Goal: Find specific page/section: Find specific page/section

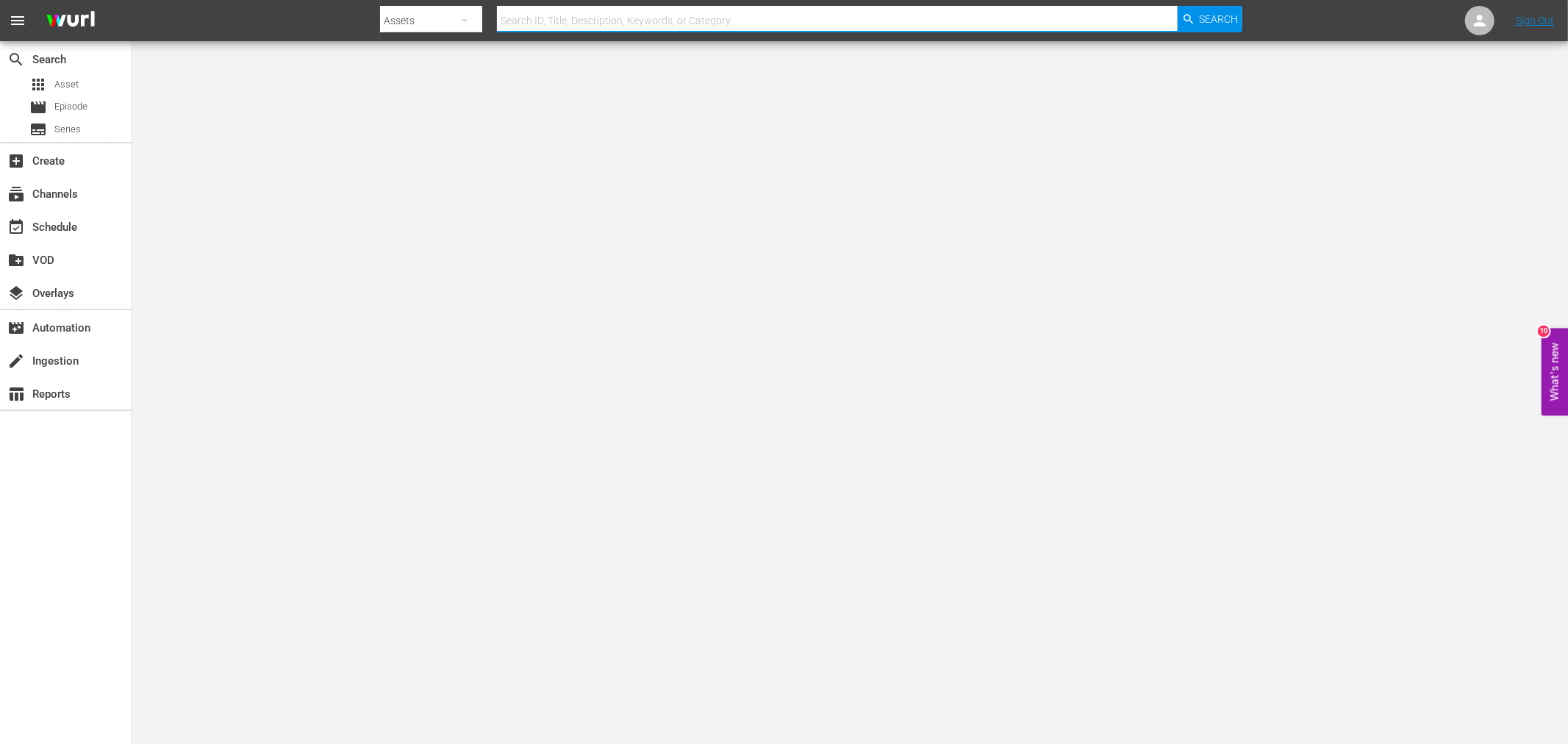
click at [623, 22] on input "text" at bounding box center [836, 20] width 680 height 35
type input "st"
click at [50, 127] on div "subtitles Series" at bounding box center [55, 130] width 51 height 20
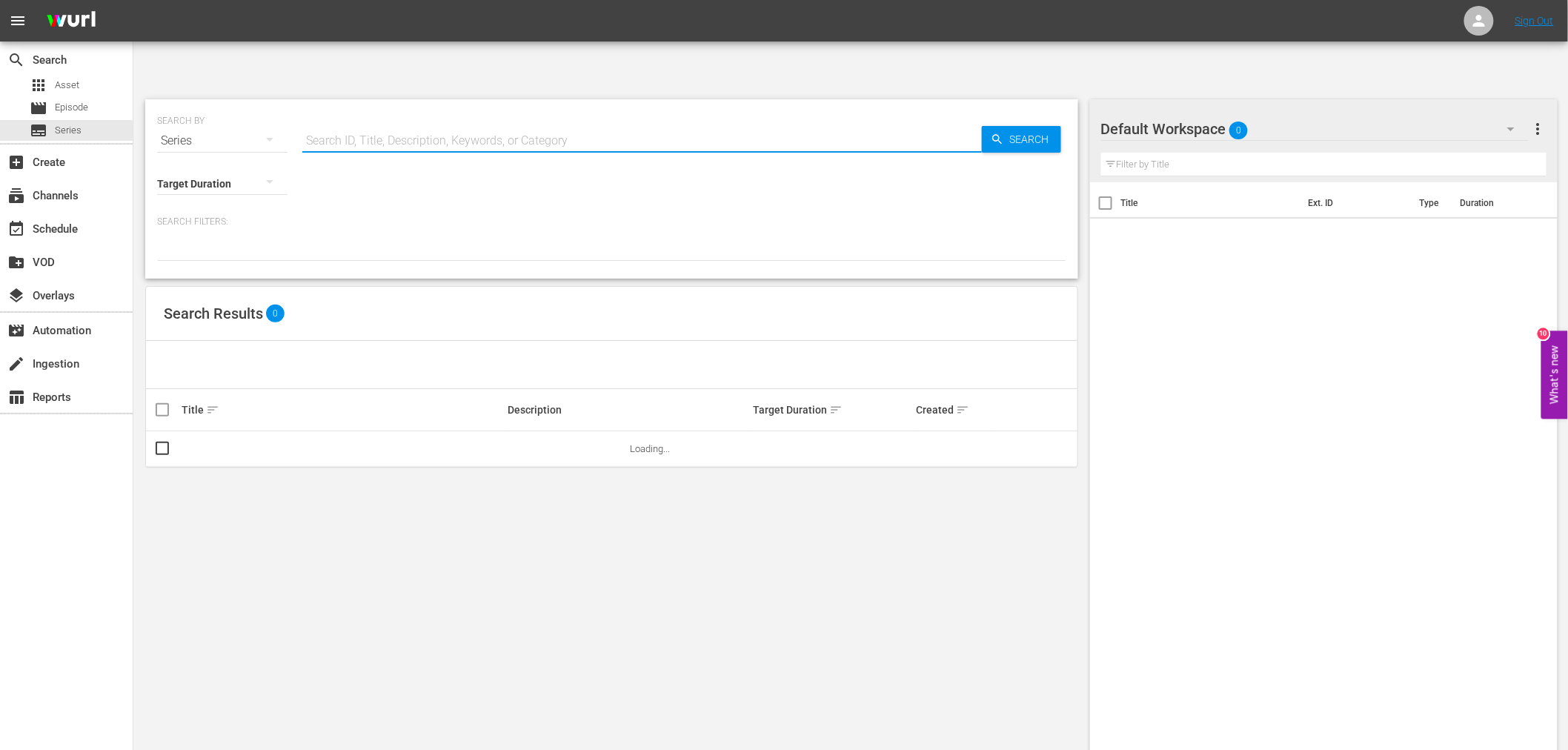
click at [438, 123] on input "text" at bounding box center [642, 140] width 680 height 35
type input "static shock"
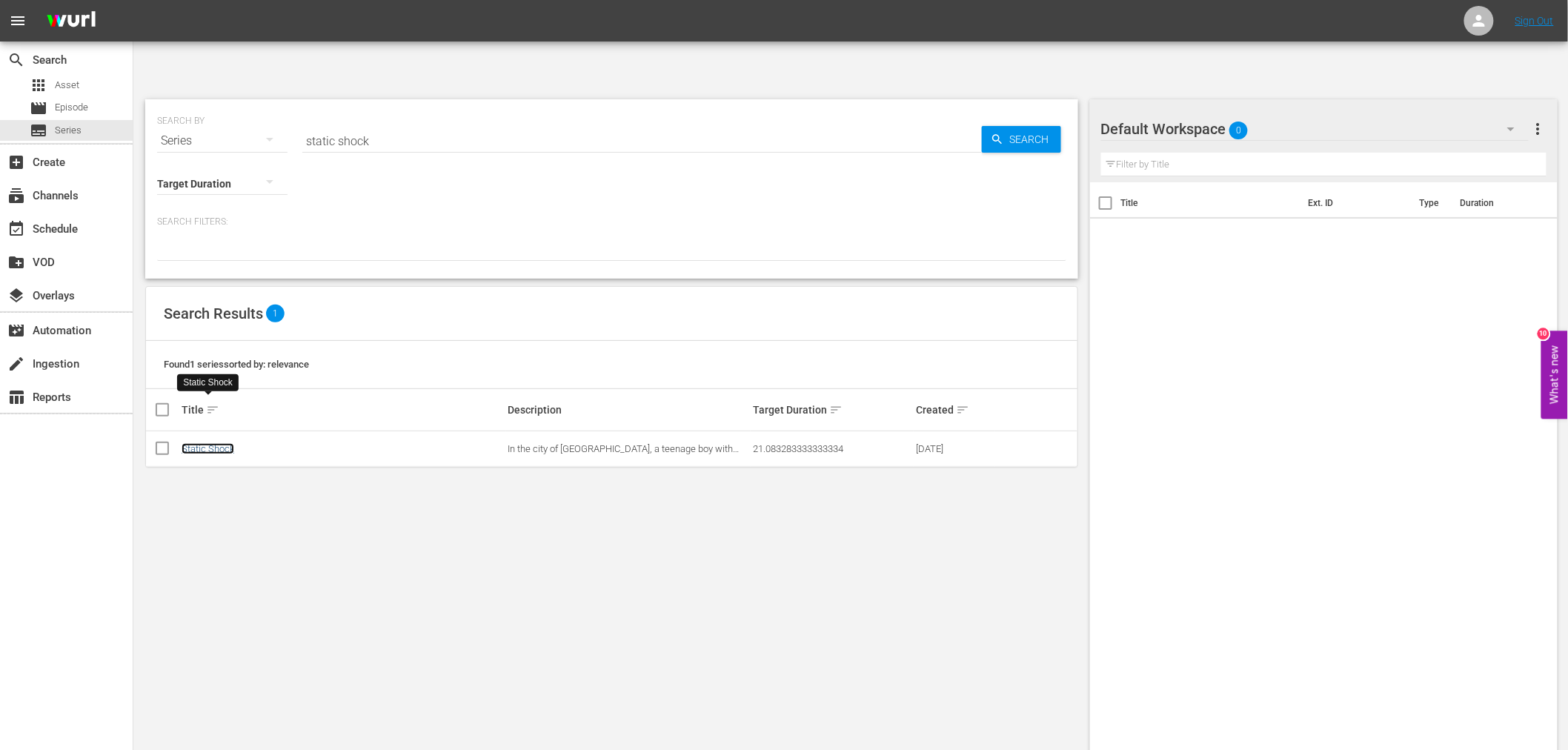
click at [215, 443] on link "Static Shock" at bounding box center [207, 448] width 52 height 11
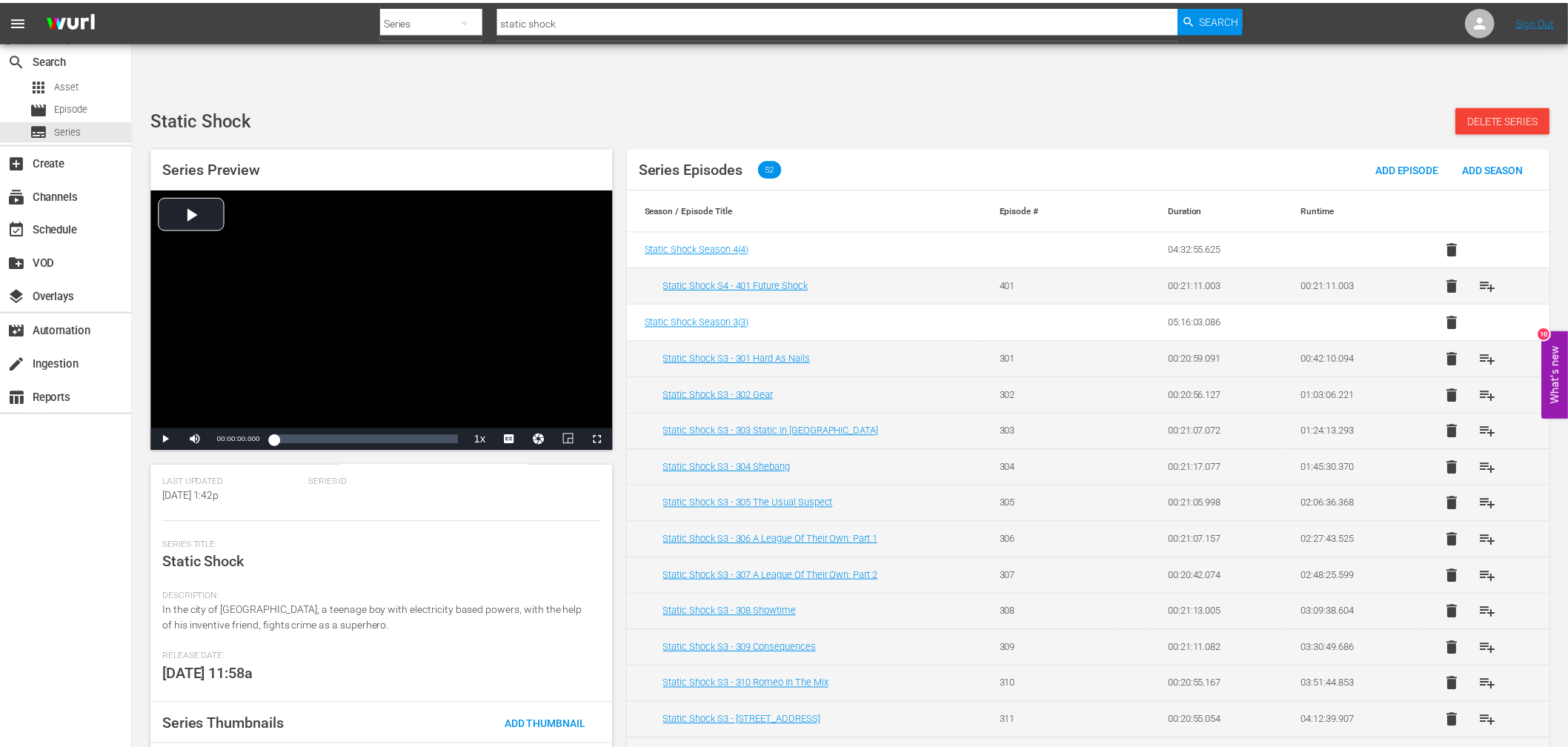
scroll to position [180, 0]
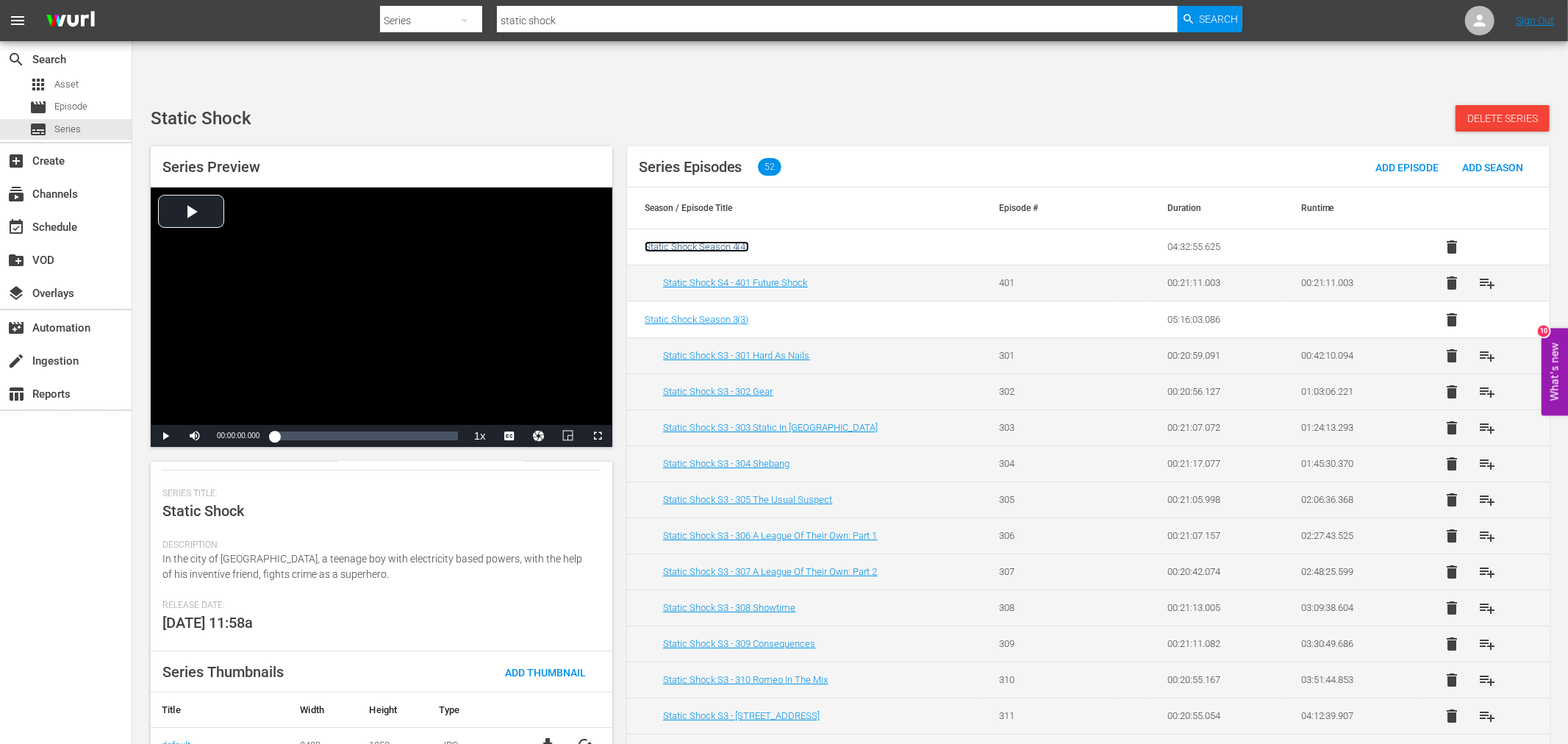
click at [701, 241] on span "Static Shock Season 4 ( 4 )" at bounding box center [697, 246] width 104 height 11
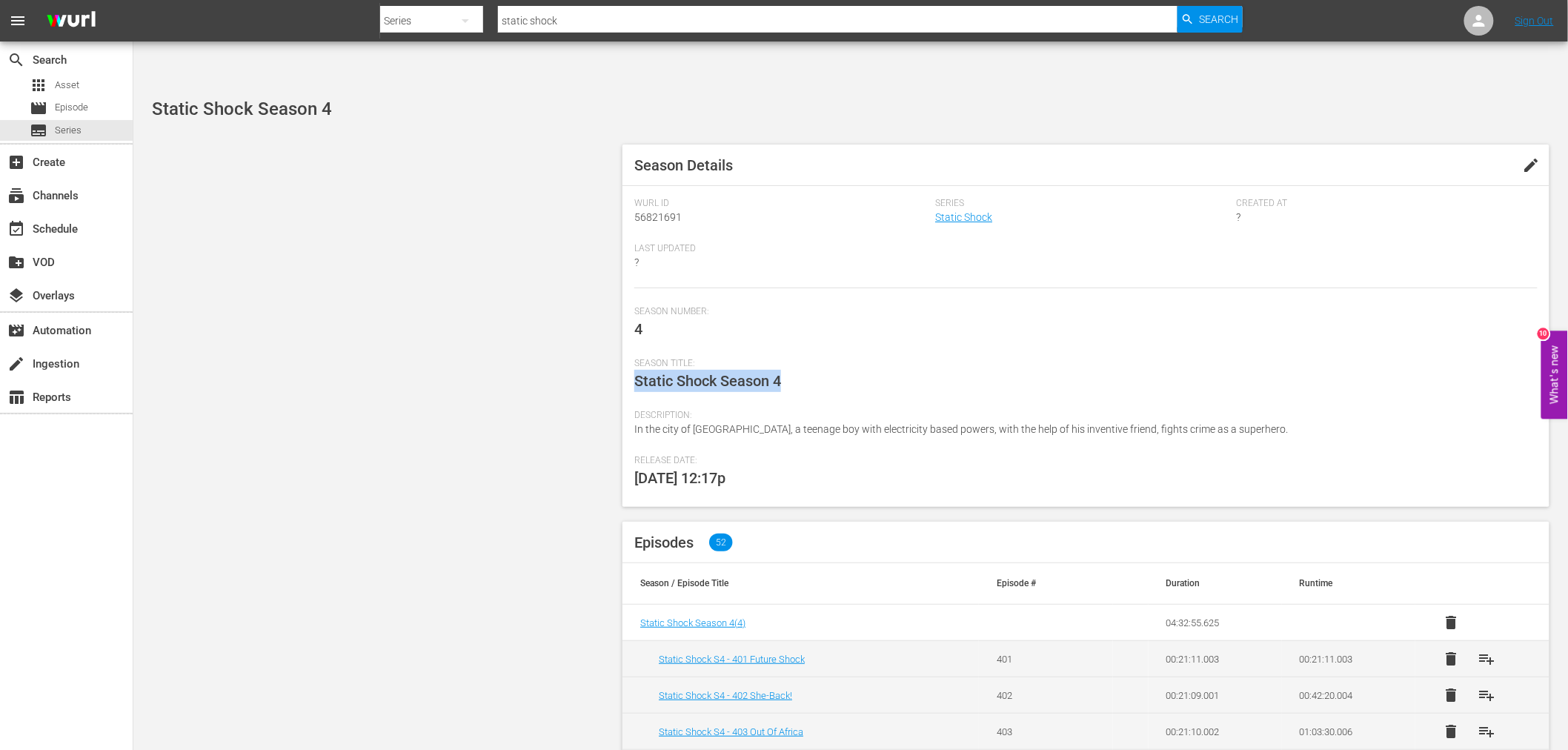
drag, startPoint x: 819, startPoint y: 343, endPoint x: 610, endPoint y: 330, distance: 209.4
click at [781, 358] on div "Season Title: Static Shock Season 4" at bounding box center [1086, 384] width 904 height 52
drag, startPoint x: 784, startPoint y: 334, endPoint x: 767, endPoint y: 320, distance: 22.0
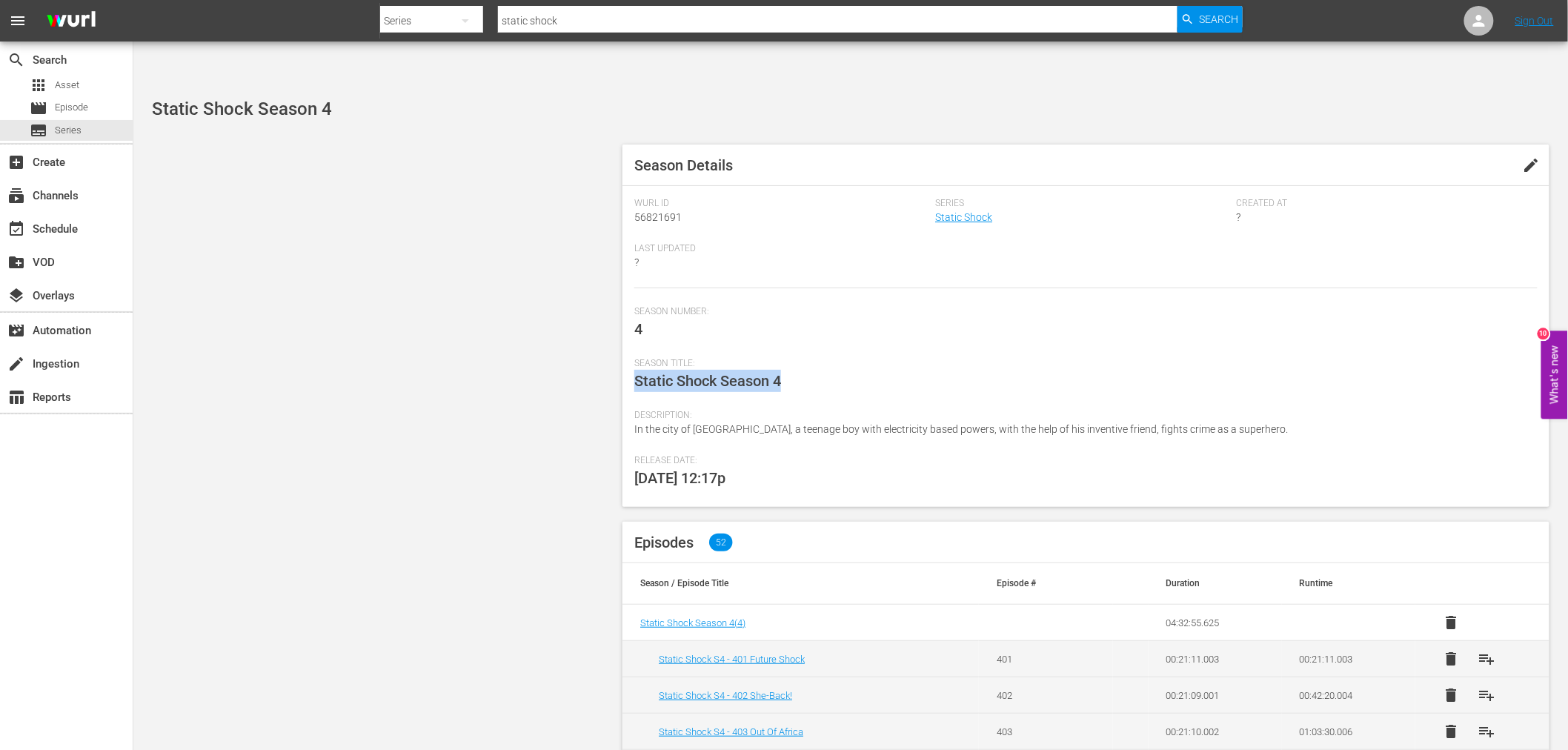
drag, startPoint x: 850, startPoint y: 324, endPoint x: 929, endPoint y: 274, distance: 93.5
click at [851, 358] on div "Season Title: Static Shock Season 4" at bounding box center [1086, 384] width 904 height 52
click at [961, 198] on div "Series Static Shock" at bounding box center [1086, 220] width 301 height 46
click at [965, 211] on link "Static Shock" at bounding box center [964, 217] width 57 height 12
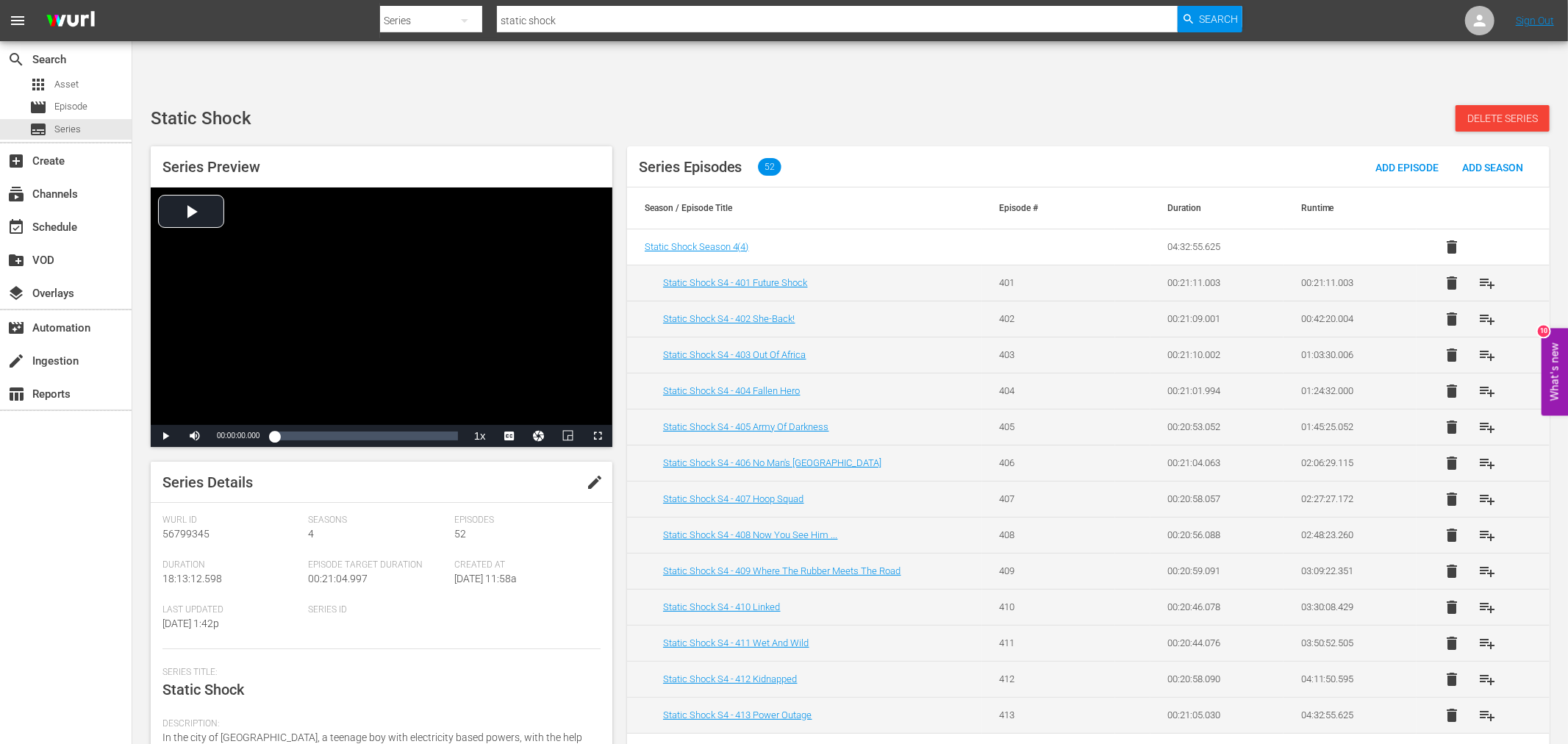
click at [1016, 105] on div "Static Shock Delete Series" at bounding box center [850, 118] width 1399 height 26
click at [1063, 105] on div "Static Shock Delete Series Series Preview Video Player is loading. Play Video P…" at bounding box center [850, 429] width 1414 height 649
click at [1004, 105] on div "Static Shock Delete Series Series Preview Video Player is loading. Play Video P…" at bounding box center [850, 429] width 1414 height 649
